Goal: Obtain resource: Obtain resource

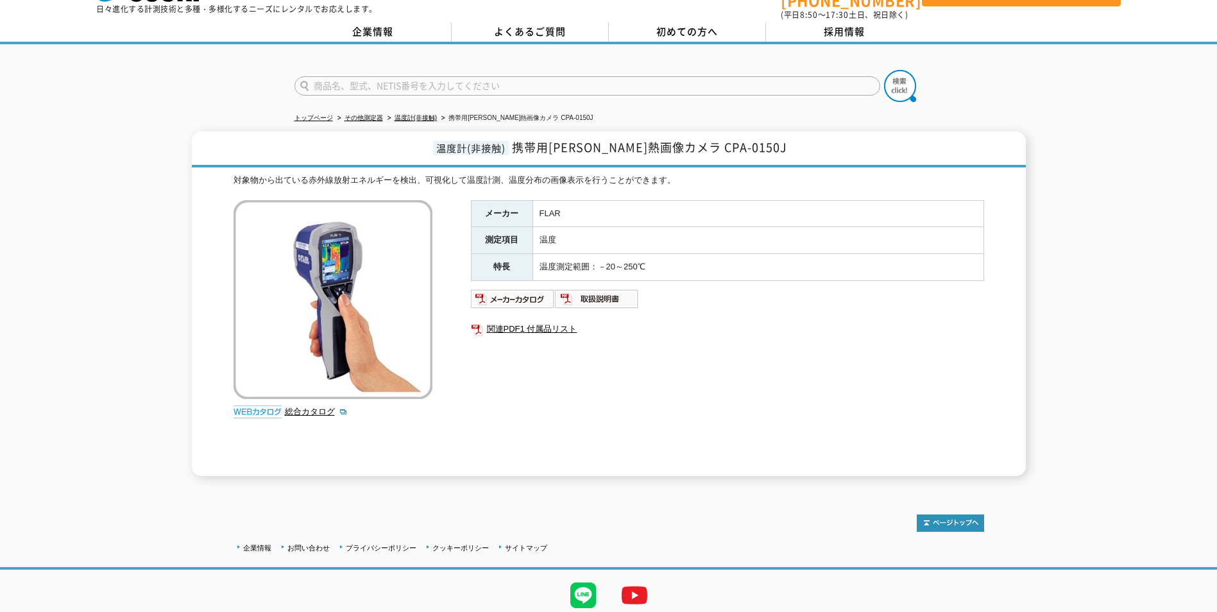
scroll to position [77, 0]
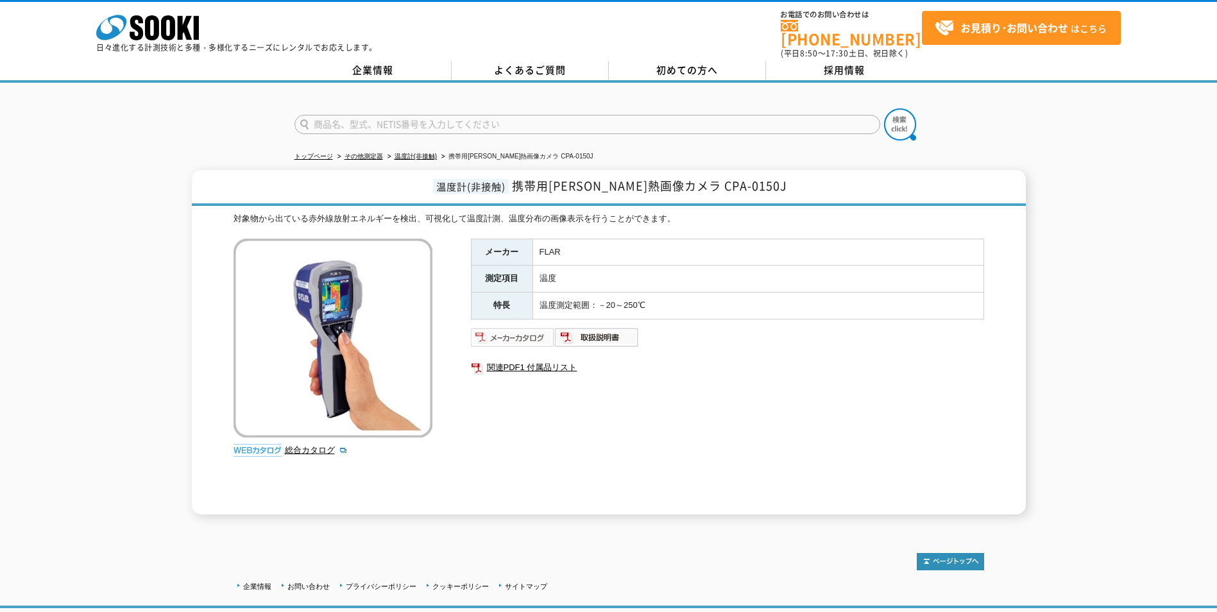
click at [531, 329] on img at bounding box center [513, 337] width 84 height 21
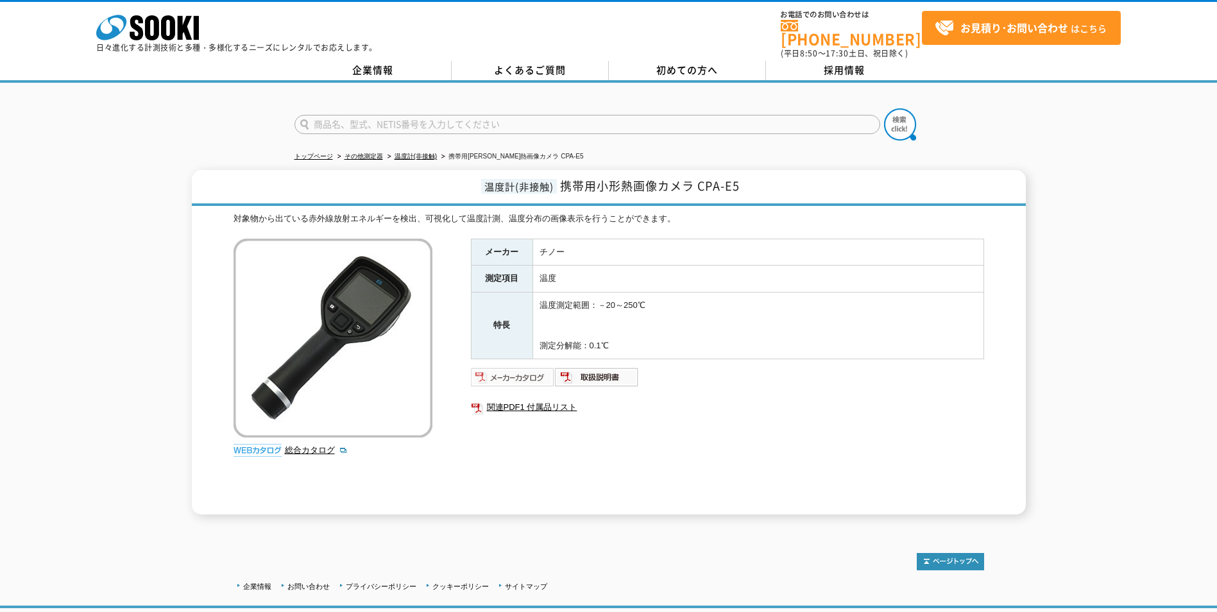
click at [516, 373] on img at bounding box center [513, 377] width 84 height 21
